Goal: Information Seeking & Learning: Learn about a topic

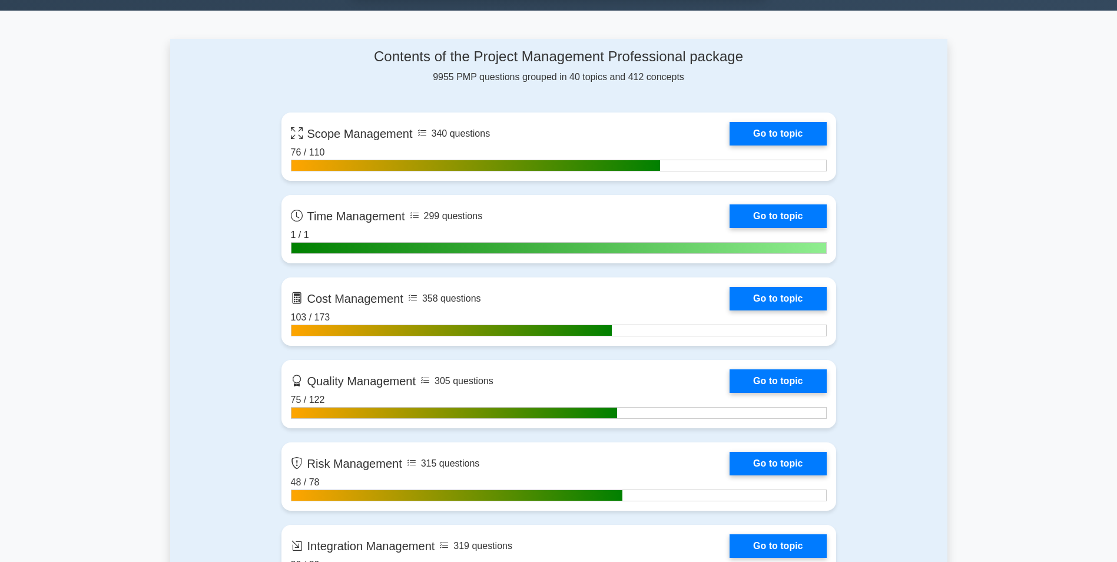
scroll to position [883, 0]
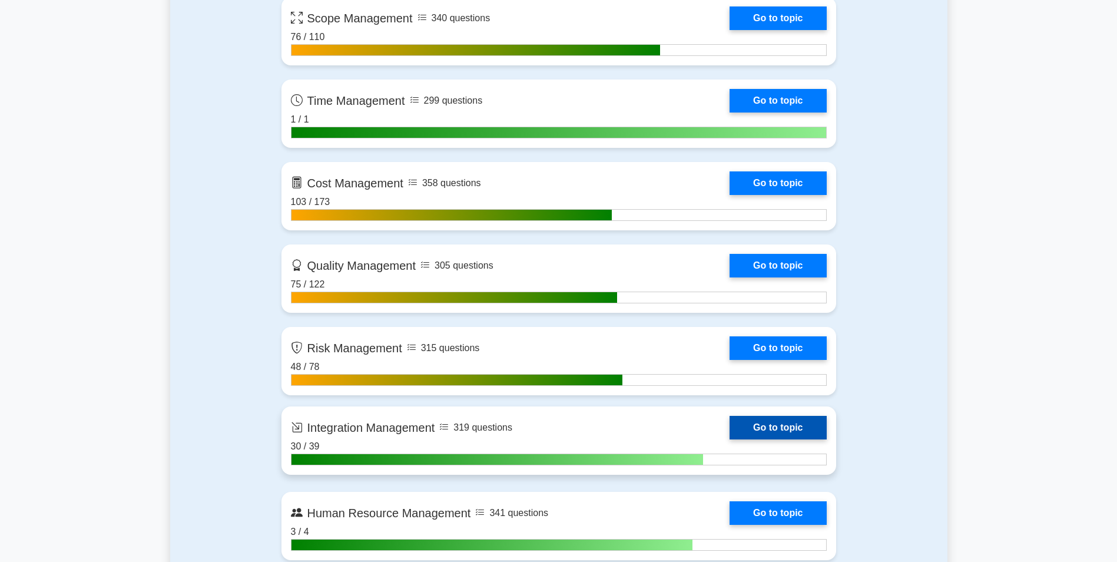
click at [769, 425] on link "Go to topic" at bounding box center [778, 428] width 97 height 24
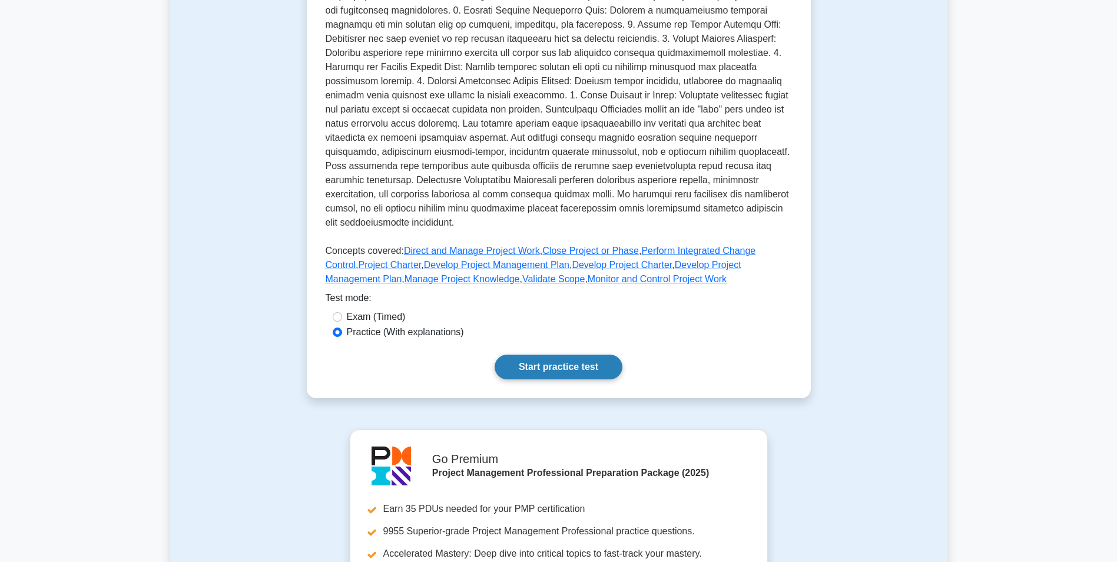
scroll to position [530, 0]
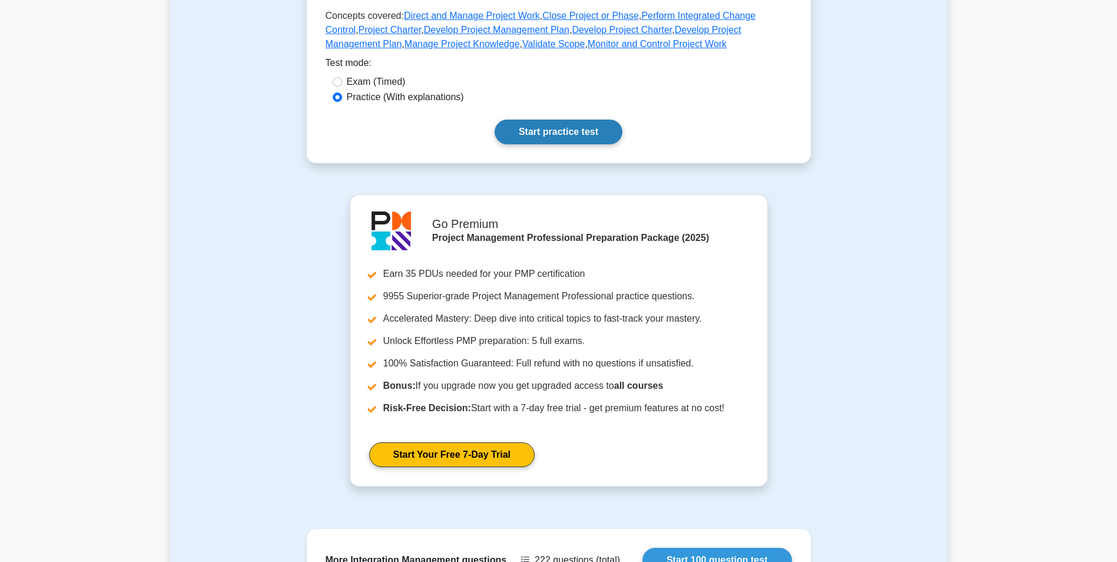
click at [569, 139] on link "Start practice test" at bounding box center [559, 132] width 128 height 25
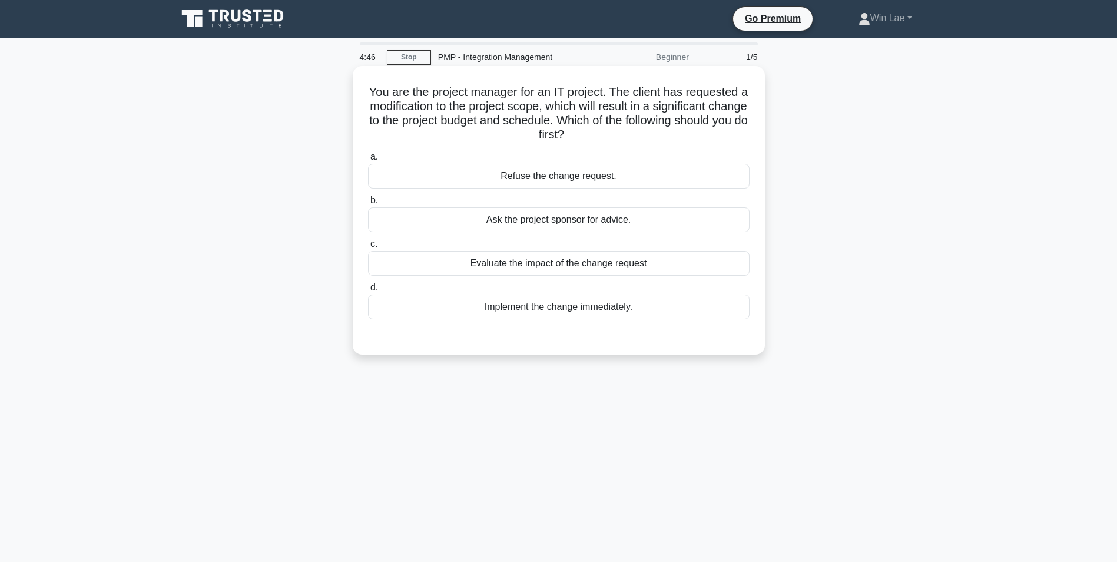
click at [513, 265] on div "Evaluate the impact of the change request" at bounding box center [559, 263] width 382 height 25
click at [368, 248] on input "c. Evaluate the impact of the change request" at bounding box center [368, 244] width 0 height 8
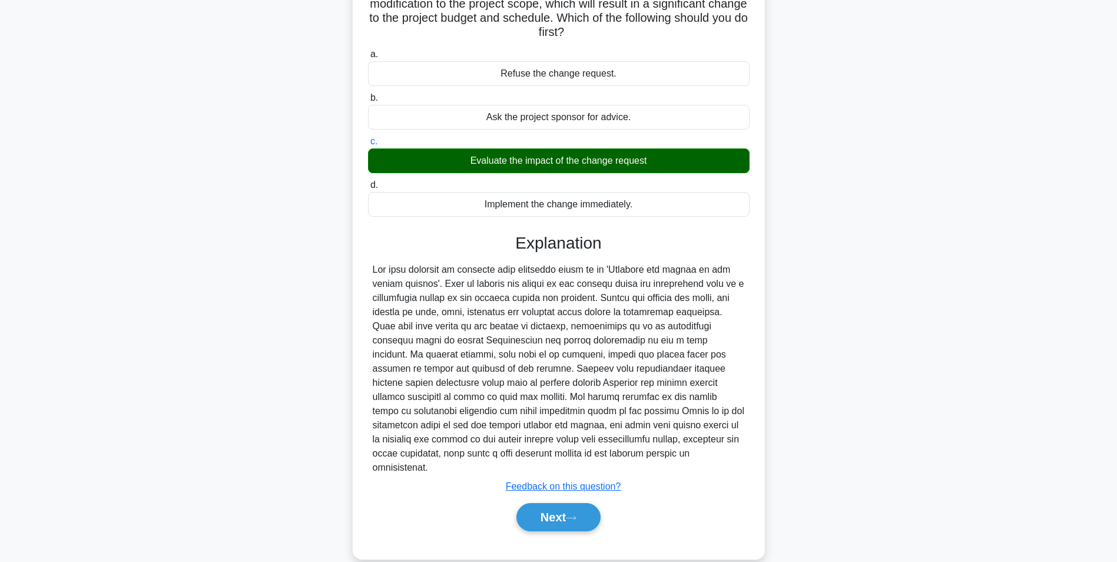
scroll to position [108, 0]
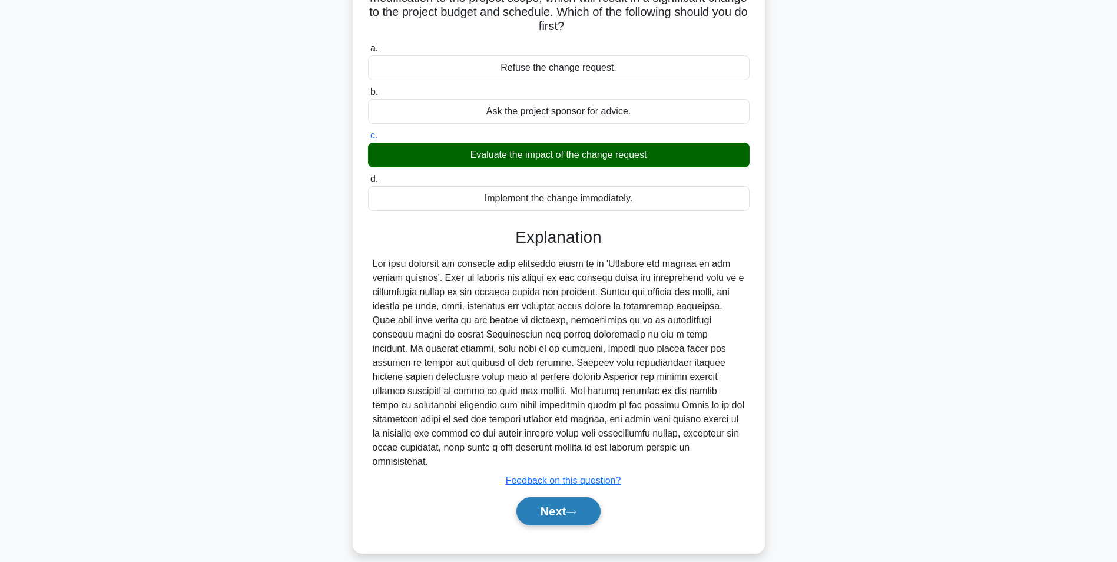
click at [587, 499] on button "Next" at bounding box center [558, 511] width 84 height 28
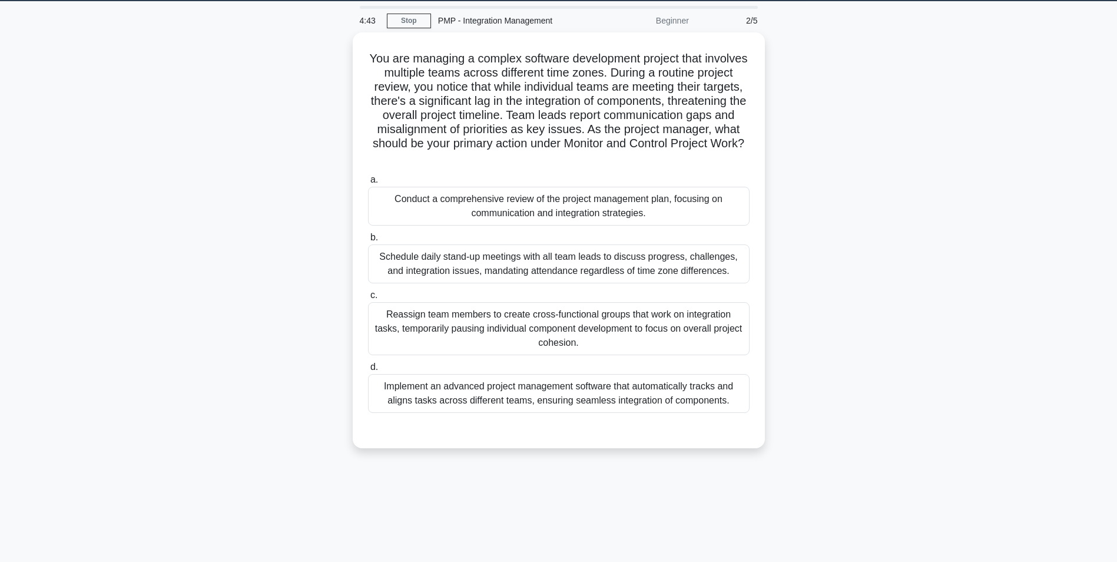
scroll to position [0, 0]
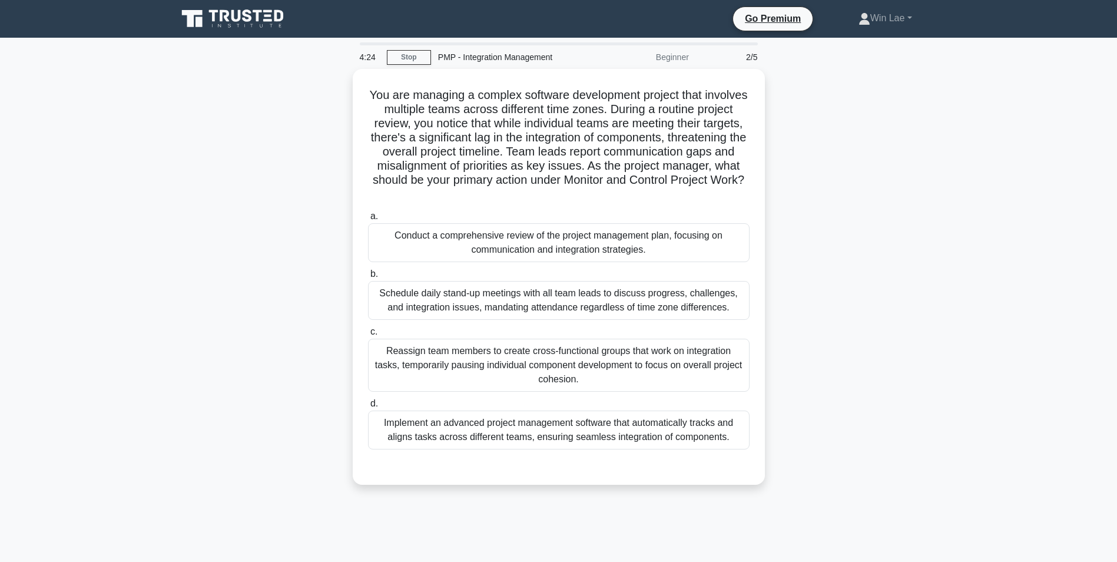
click at [277, 239] on div "You are managing a complex software development project that involves multiple …" at bounding box center [558, 284] width 777 height 430
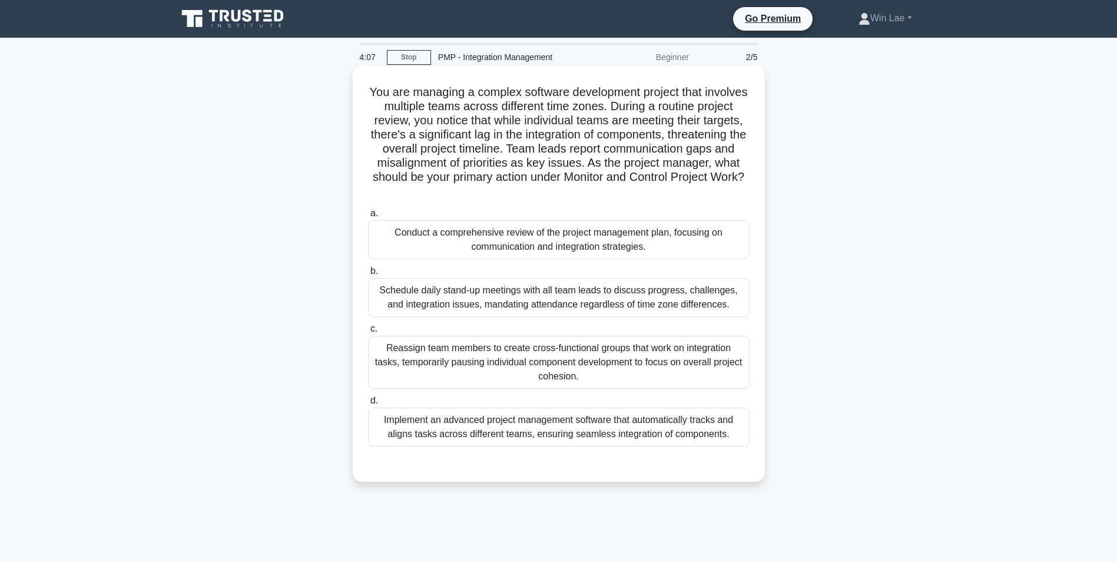
click at [455, 245] on div "Conduct a comprehensive review of the project management plan, focusing on comm…" at bounding box center [559, 239] width 382 height 39
click at [368, 217] on input "a. Conduct a comprehensive review of the project management plan, focusing on c…" at bounding box center [368, 214] width 0 height 8
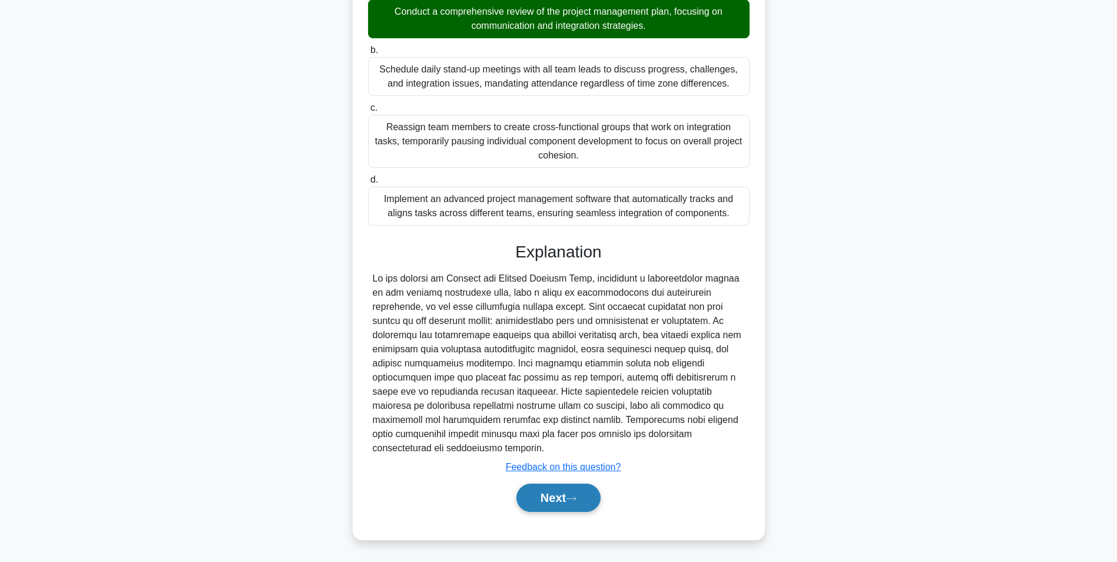
click at [578, 491] on button "Next" at bounding box center [558, 497] width 84 height 28
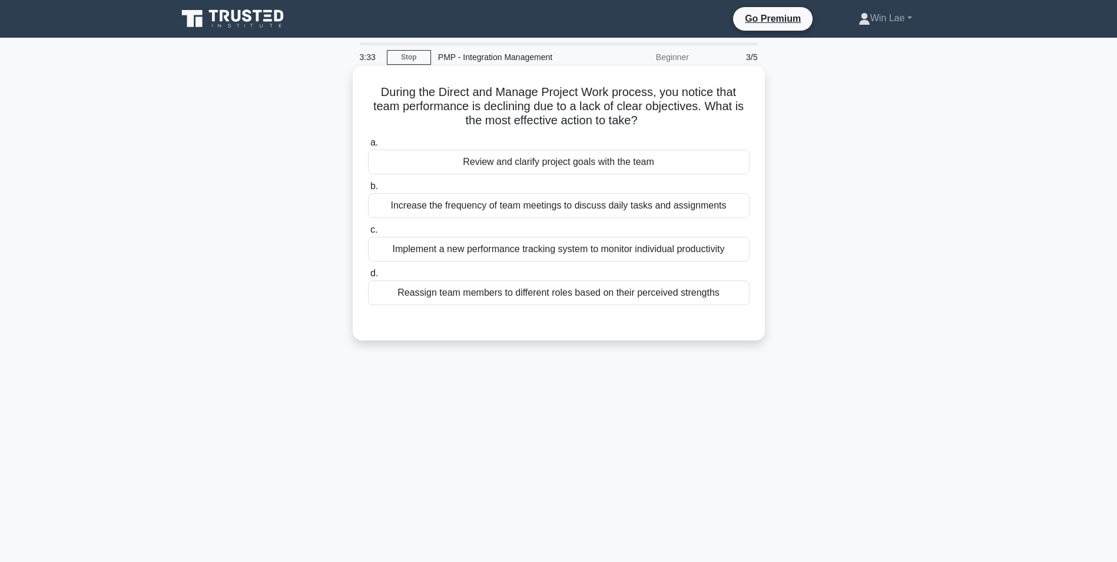
click at [619, 158] on div "Review and clarify project goals with the team" at bounding box center [559, 162] width 382 height 25
click at [368, 147] on input "a. Review and clarify project goals with the team" at bounding box center [368, 143] width 0 height 8
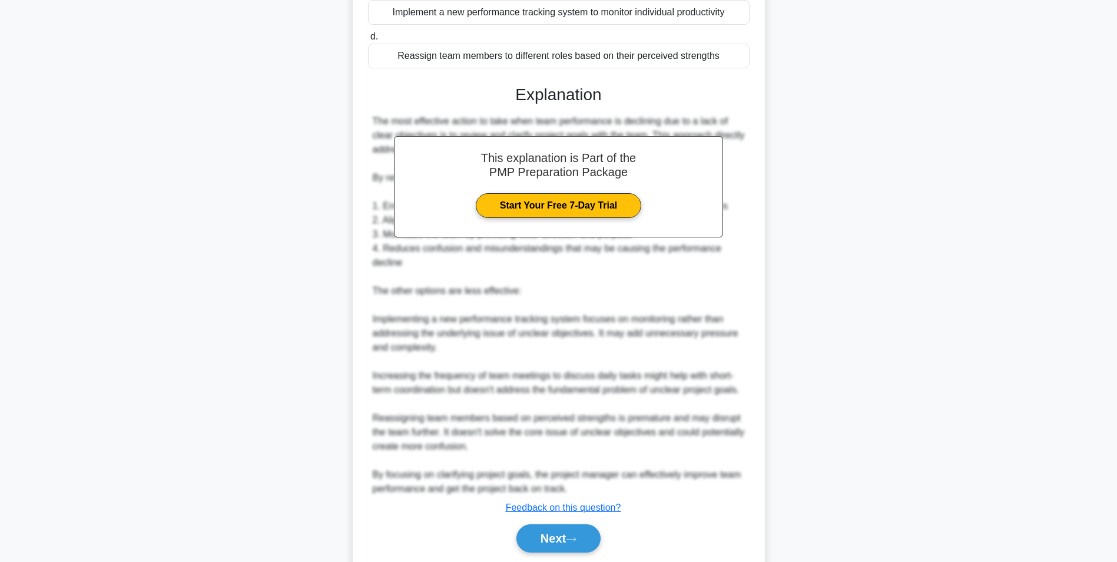
scroll to position [278, 0]
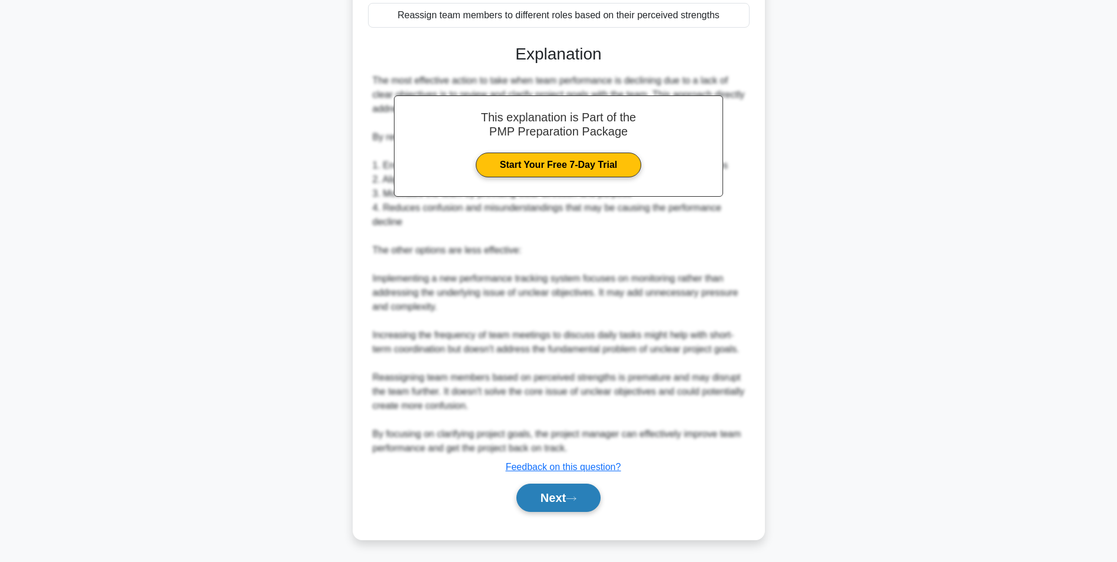
click at [568, 498] on button "Next" at bounding box center [558, 497] width 84 height 28
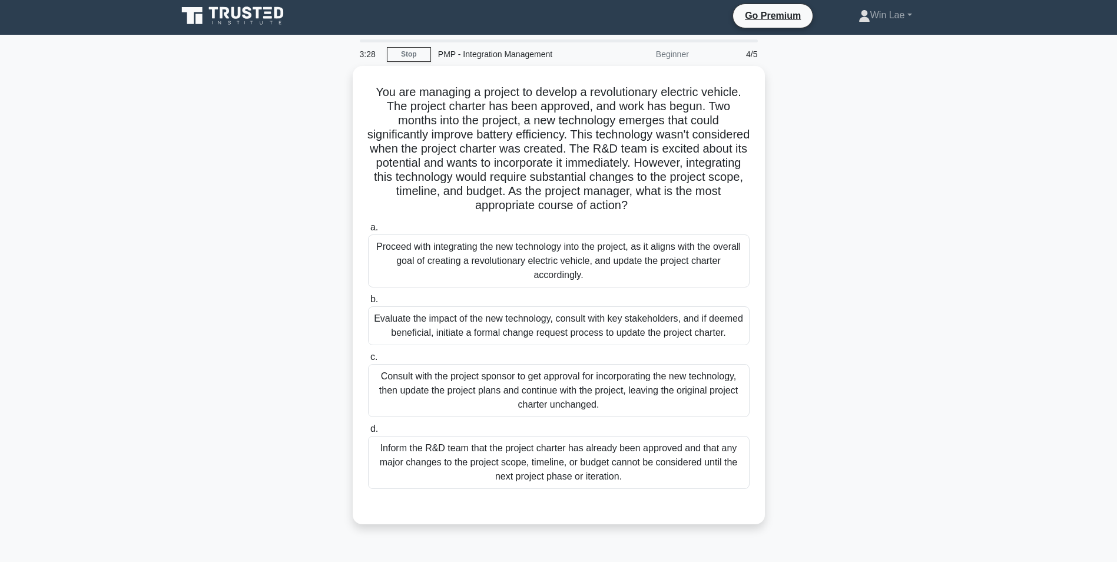
scroll to position [0, 0]
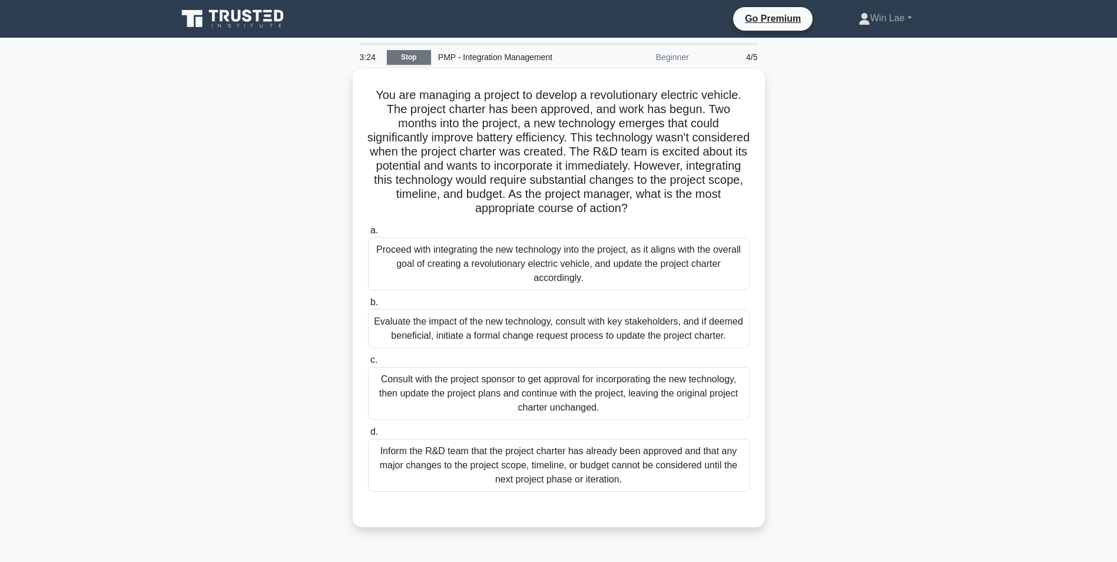
click at [416, 53] on link "Stop" at bounding box center [409, 57] width 44 height 15
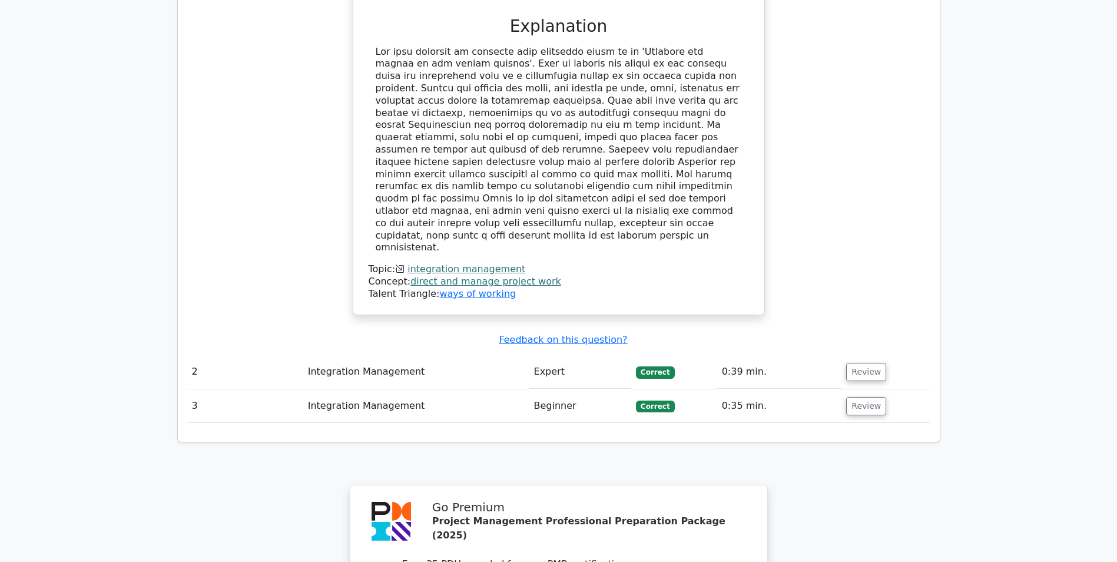
scroll to position [1472, 0]
